Goal: Find specific page/section: Find specific page/section

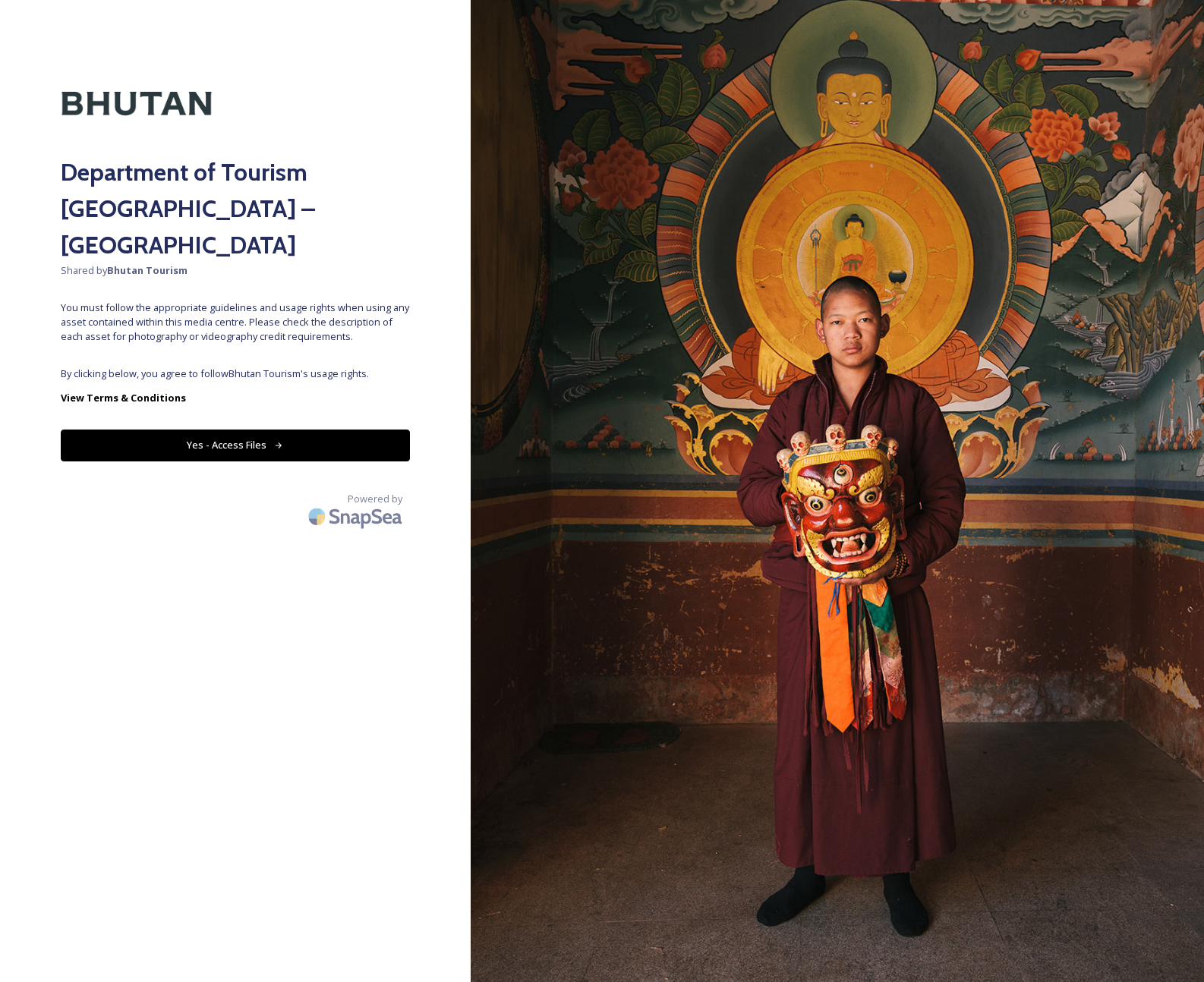
click at [296, 324] on div "Department of Tourism [GEOGRAPHIC_DATA] – Brand Centre Shared by Bhutan Tourism…" at bounding box center [235, 491] width 471 height 861
click at [306, 429] on button "Yes - Access Files" at bounding box center [235, 445] width 349 height 31
click at [253, 429] on button "Yes - Access Files" at bounding box center [235, 445] width 349 height 31
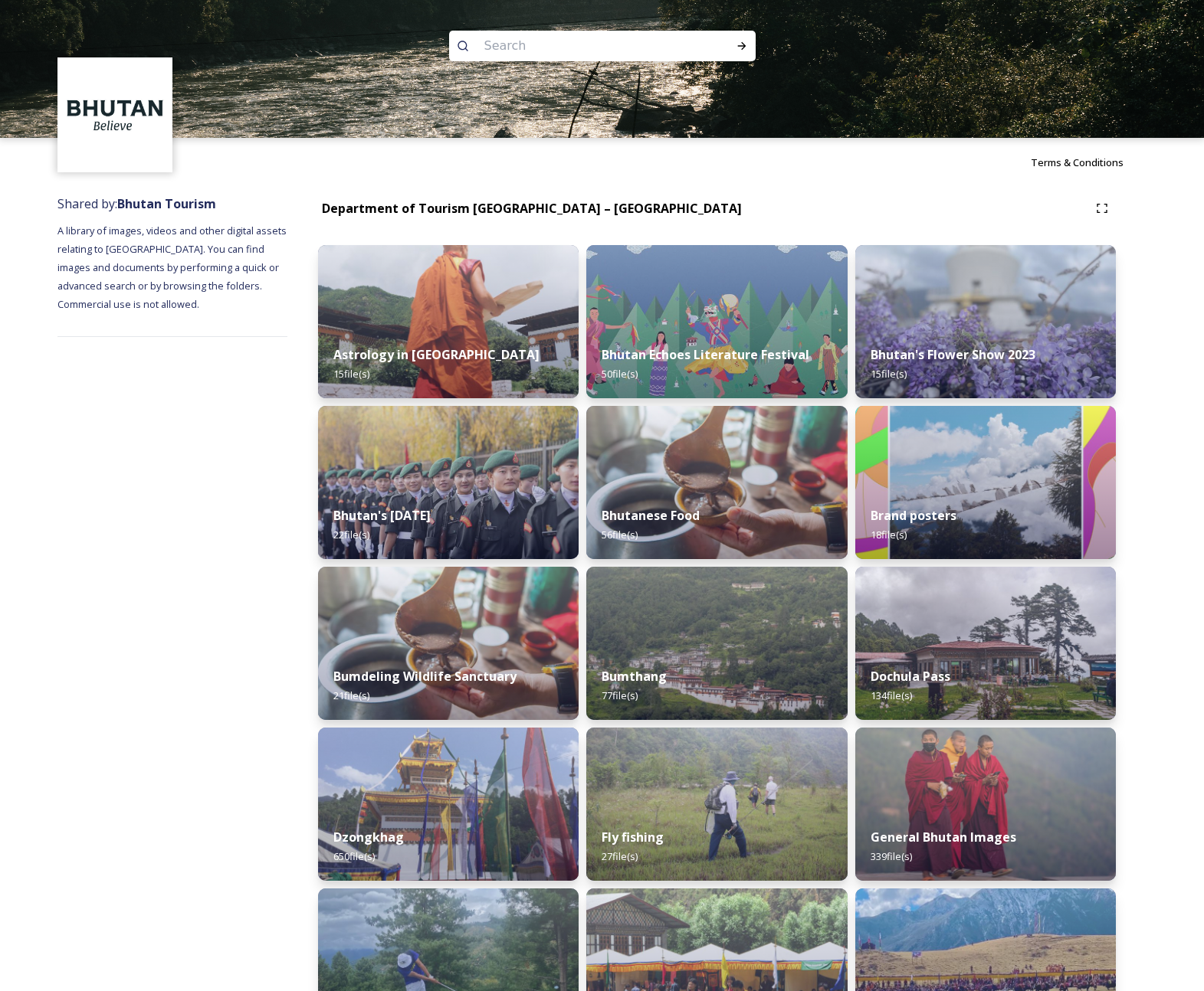
click at [586, 46] on input at bounding box center [582, 46] width 210 height 33
paste input "Trongsa Dzong"
drag, startPoint x: 564, startPoint y: 40, endPoint x: 443, endPoint y: 36, distance: 121.1
click at [443, 36] on div "tronTrongsa Dzong" at bounding box center [602, 69] width 1204 height 138
paste input
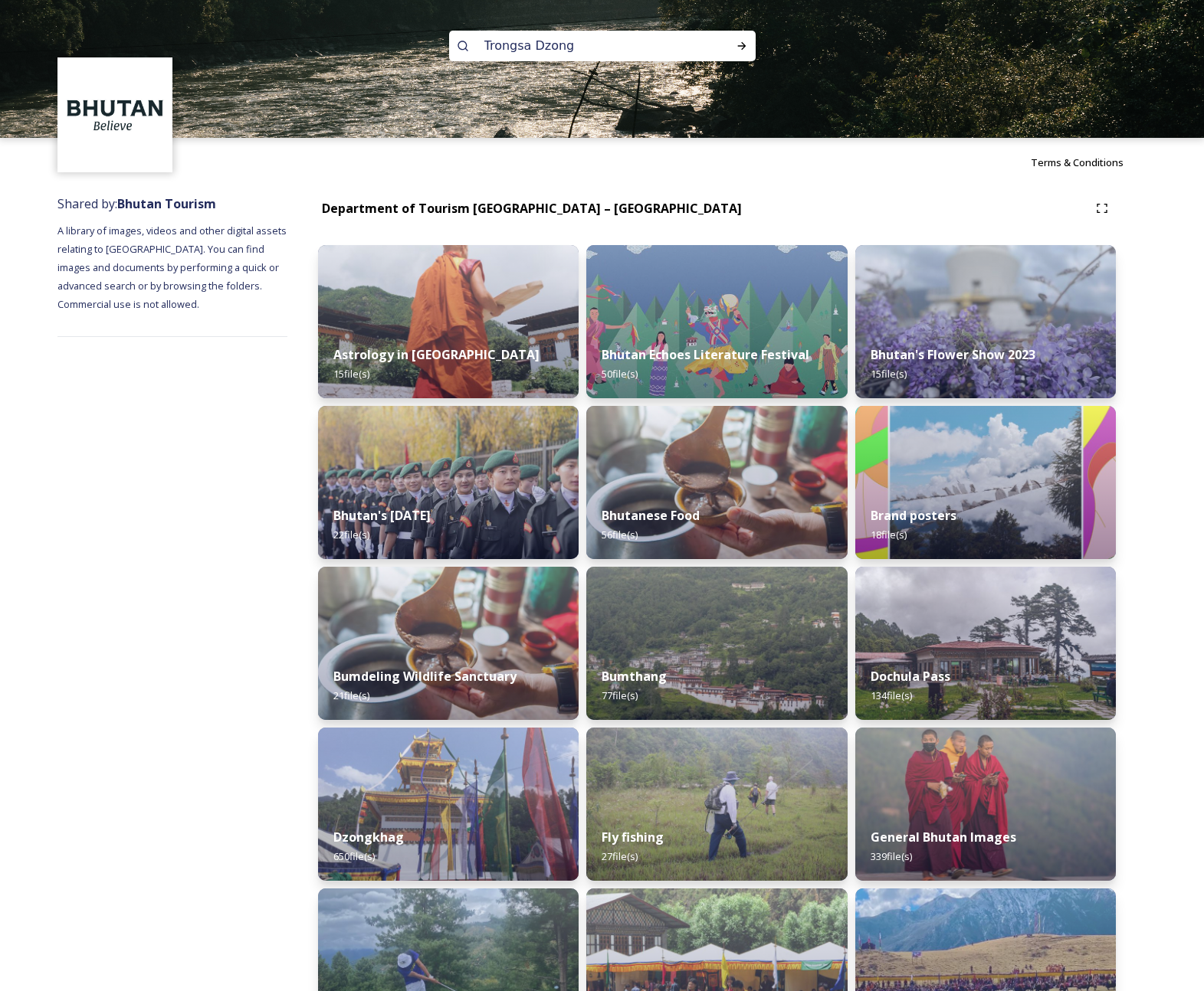
drag, startPoint x: 589, startPoint y: 46, endPoint x: 528, endPoint y: 46, distance: 61.0
click at [528, 46] on input "Trongsa Dzong" at bounding box center [582, 46] width 210 height 33
type input "Trongsa"
click at [743, 49] on icon at bounding box center [741, 46] width 12 height 12
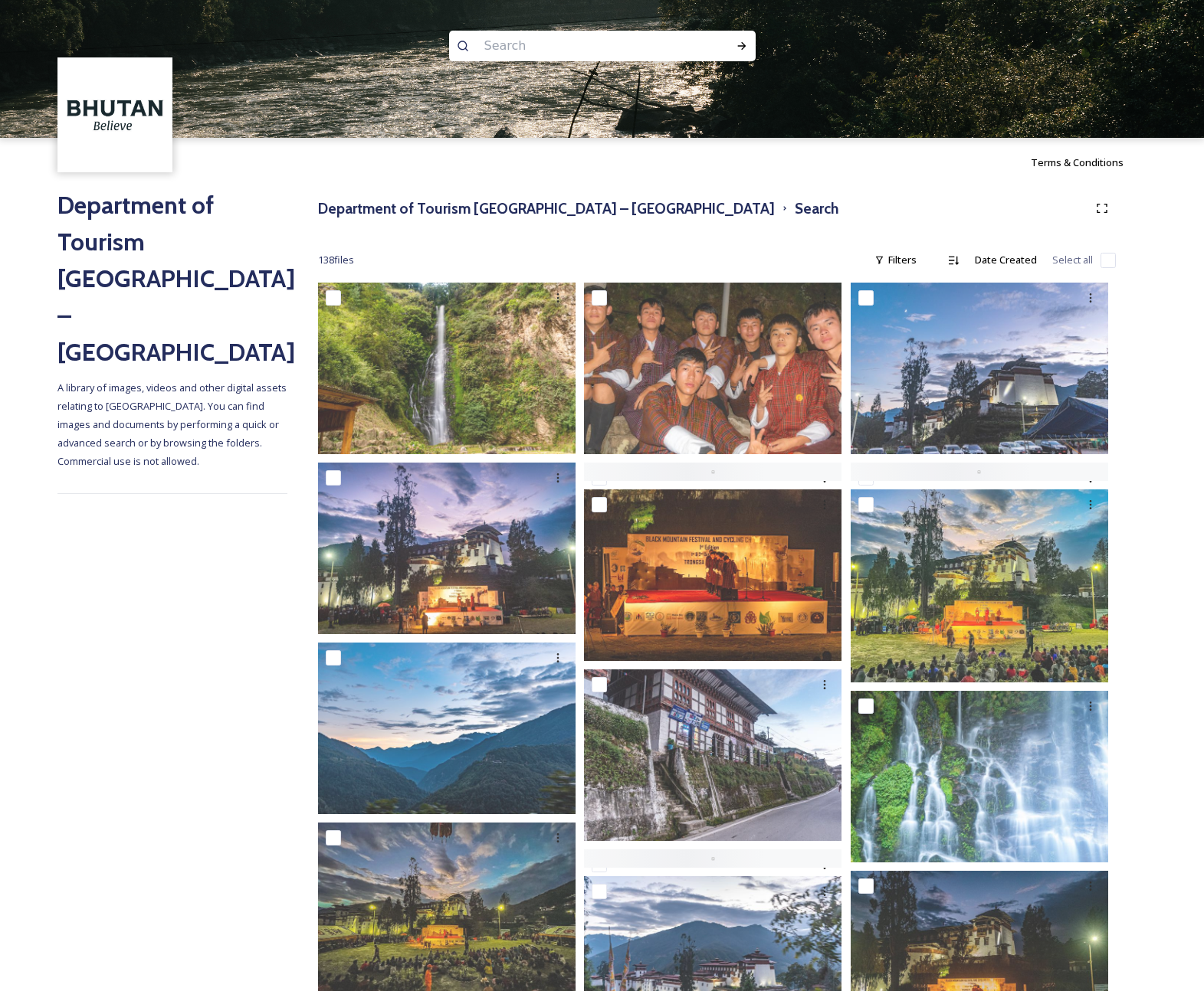
click at [503, 46] on input at bounding box center [582, 46] width 210 height 33
